Goal: Check status: Check status

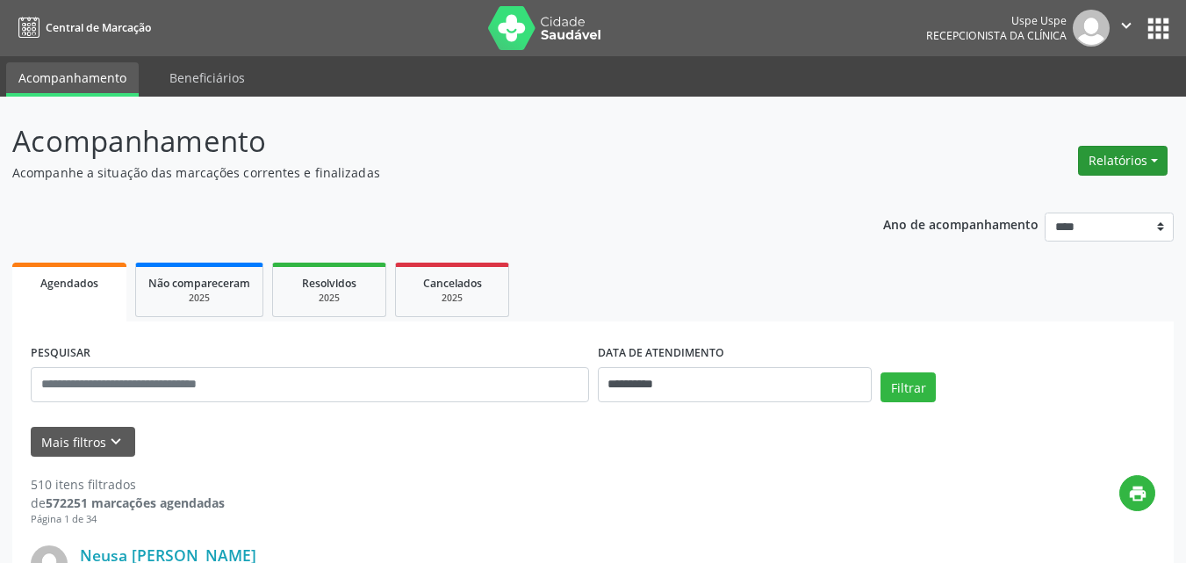
click at [1157, 155] on button "Relatórios" at bounding box center [1123, 161] width 90 height 30
click at [1066, 200] on link "Agendamentos" at bounding box center [1072, 198] width 189 height 25
select select "*"
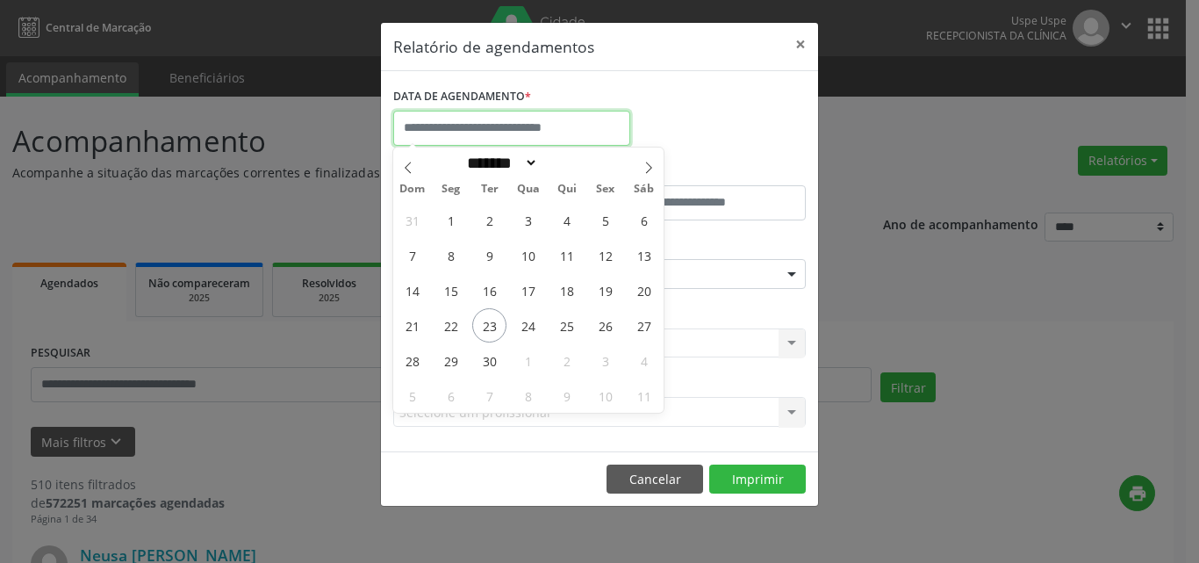
click at [499, 121] on input "text" at bounding box center [511, 128] width 237 height 35
click at [483, 326] on span "23" at bounding box center [489, 325] width 34 height 34
type input "**********"
click at [483, 326] on span "23" at bounding box center [489, 325] width 34 height 34
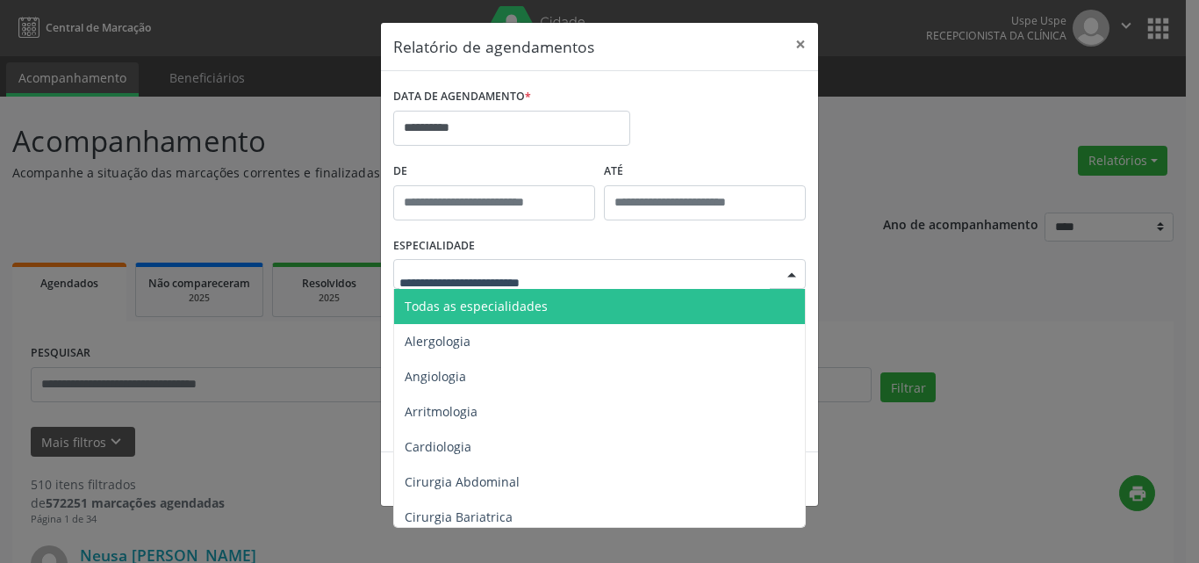
click at [490, 307] on span "Todas as especialidades" at bounding box center [476, 305] width 143 height 17
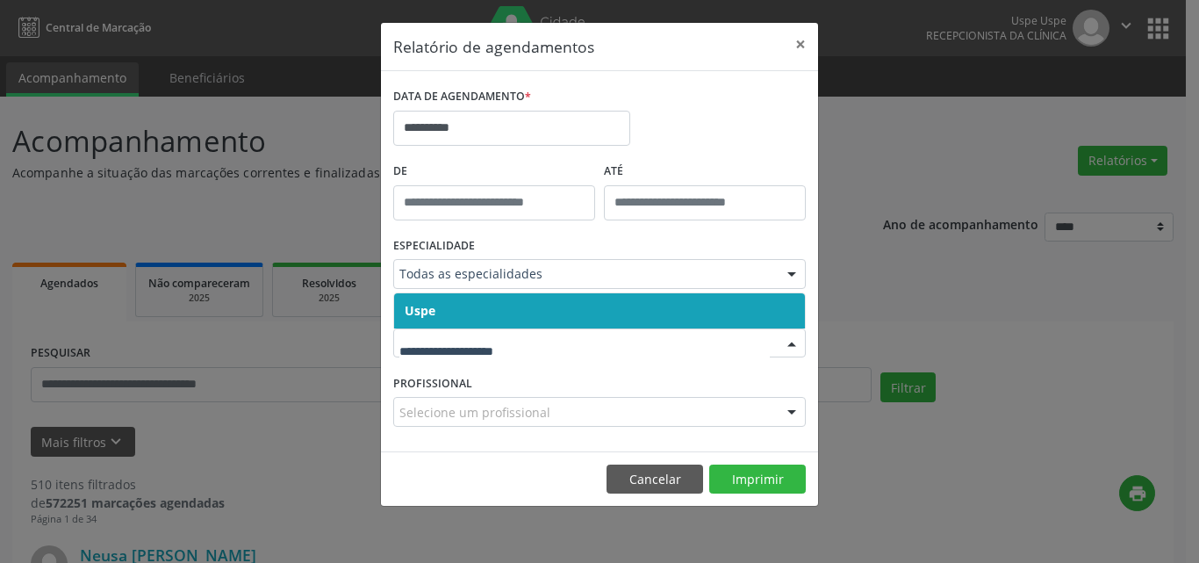
click at [480, 353] on div at bounding box center [599, 343] width 412 height 30
click at [483, 305] on span "Uspe" at bounding box center [599, 310] width 411 height 35
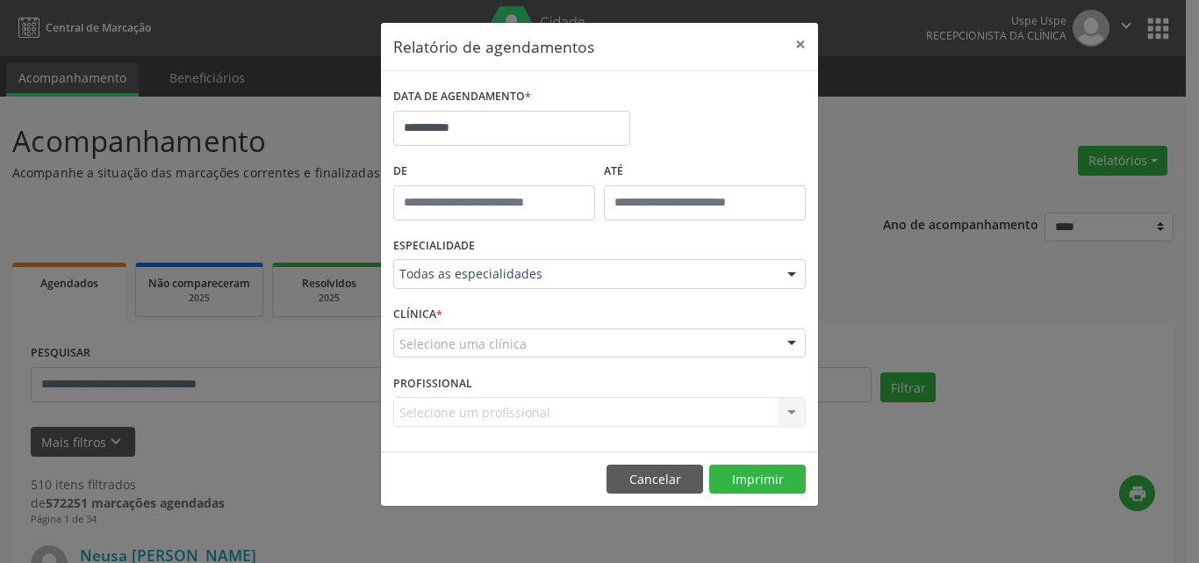
click at [483, 358] on div "CLÍNICA * Selecione uma clínica Uspe Nenhum resultado encontrado para: " " Não …" at bounding box center [599, 335] width 421 height 68
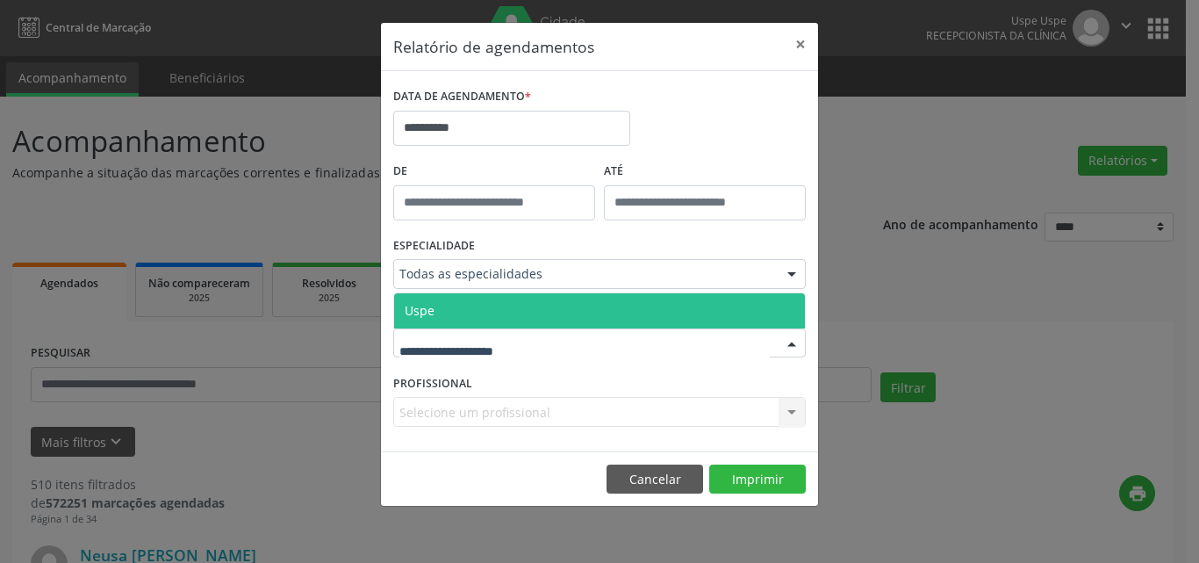
click at [486, 312] on span "Uspe" at bounding box center [599, 310] width 411 height 35
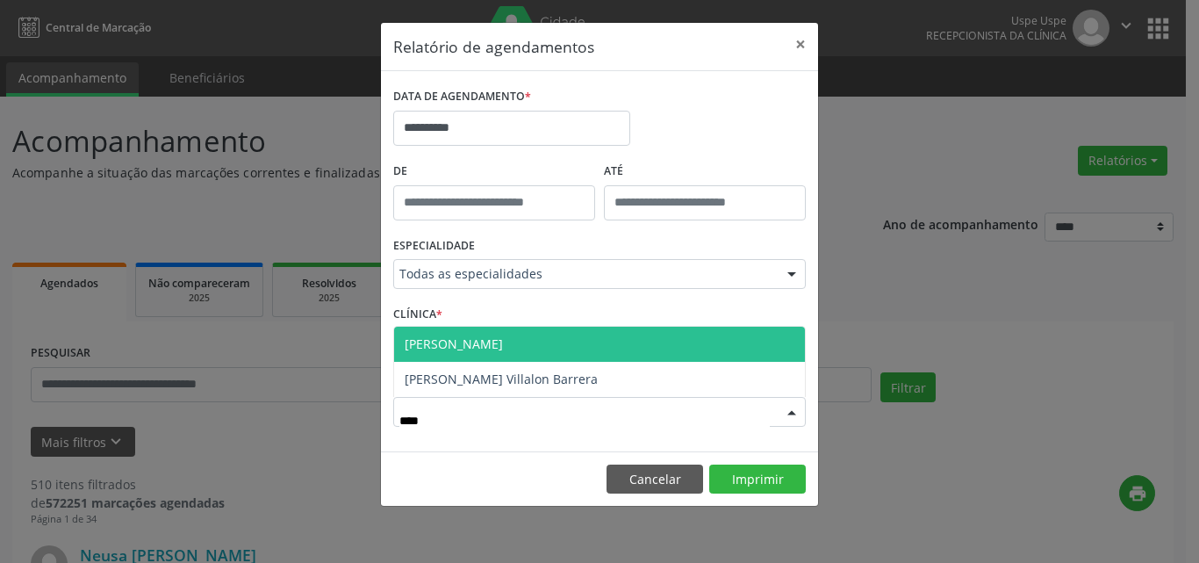
type input "*****"
click at [460, 353] on span "[PERSON_NAME]" at bounding box center [599, 343] width 411 height 35
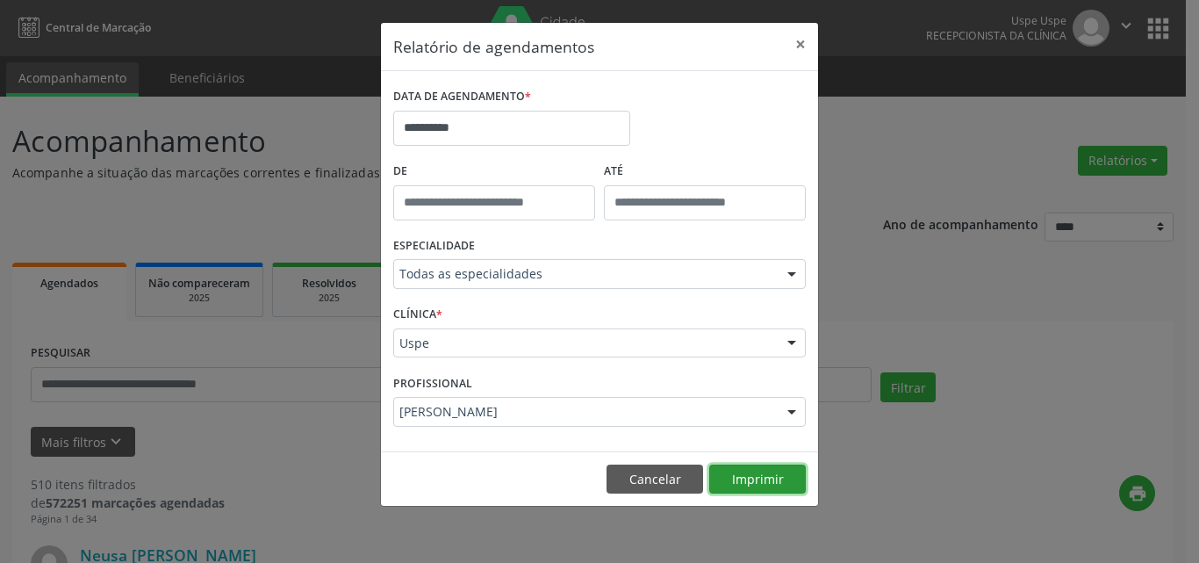
click at [763, 484] on button "Imprimir" at bounding box center [757, 479] width 97 height 30
